Goal: Task Accomplishment & Management: Use online tool/utility

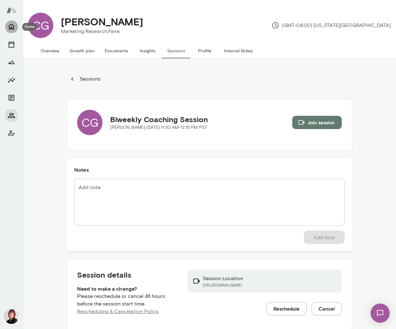
click at [12, 27] on icon "Home" at bounding box center [11, 27] width 5 height 6
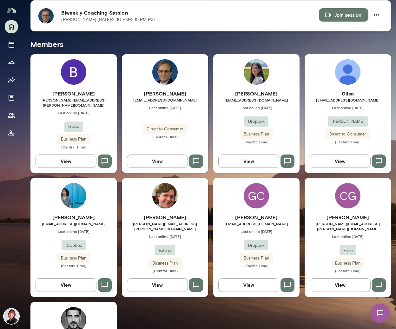
scroll to position [140, 0]
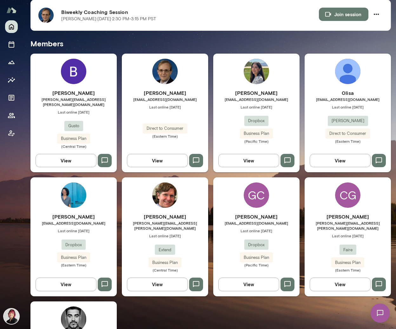
click at [169, 207] on div "Jonathan Sims jonathan.sims@extend.com Last online August 25 Extend Business Pl…" at bounding box center [165, 236] width 86 height 119
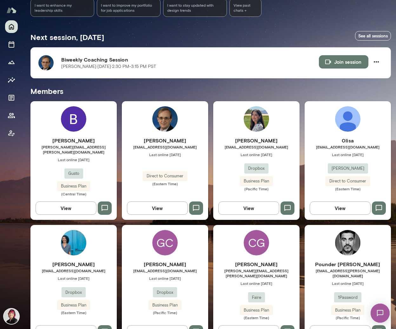
scroll to position [104, 0]
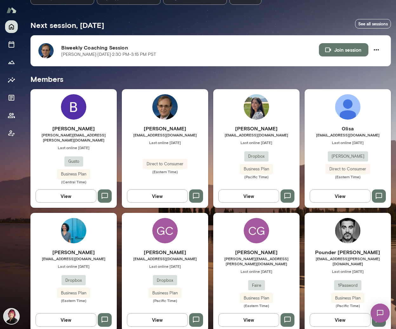
click at [168, 129] on h6 "[PERSON_NAME]" at bounding box center [165, 129] width 86 height 8
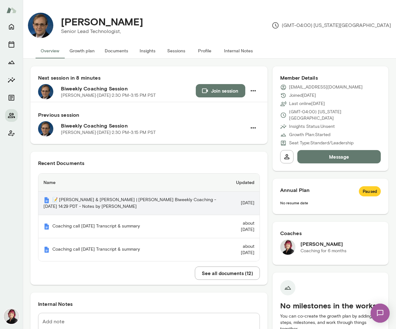
click at [170, 197] on th "📝 [PERSON_NAME] & [PERSON_NAME] | [PERSON_NAME] Biweekly Coaching - [DATE] 14:2…" at bounding box center [132, 203] width 188 height 23
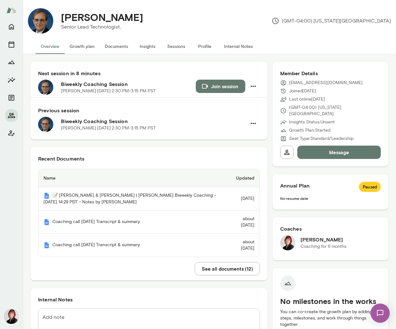
scroll to position [6, 0]
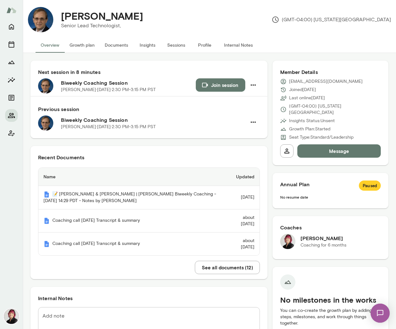
click at [219, 84] on button "Join session" at bounding box center [220, 84] width 49 height 13
